Goal: Navigation & Orientation: Go to known website

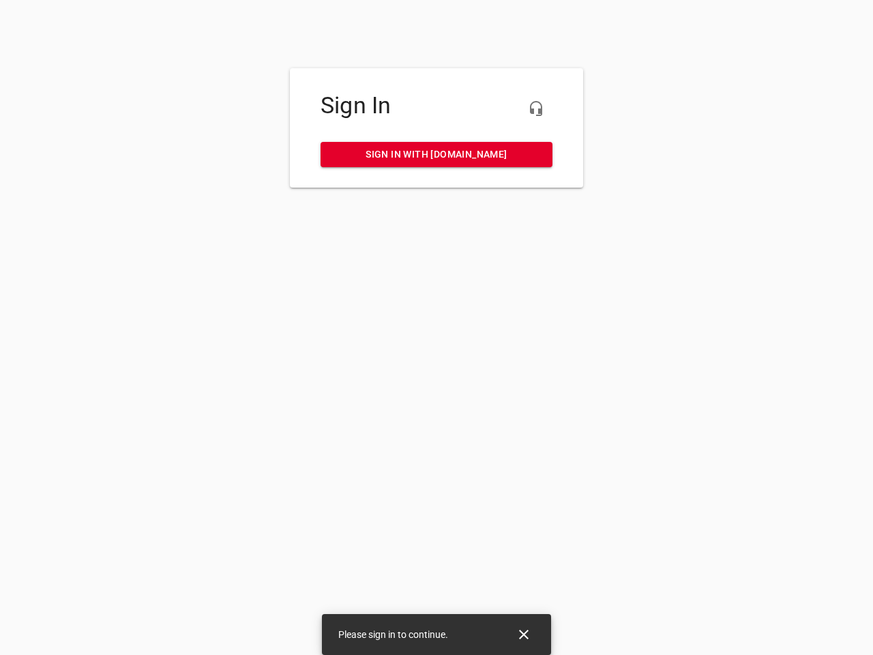
click at [536, 109] on icon "button" at bounding box center [536, 108] width 16 height 16
click at [524, 635] on icon "Close" at bounding box center [524, 635] width 10 height 10
